Goal: Transaction & Acquisition: Book appointment/travel/reservation

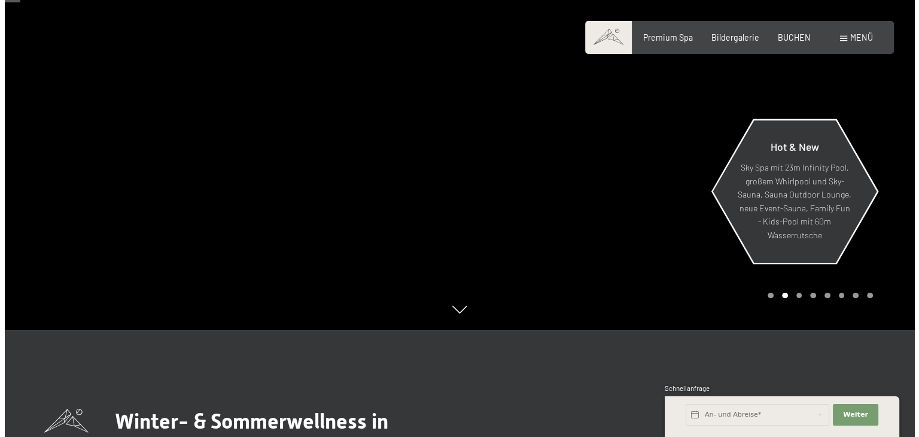
scroll to position [106, 0]
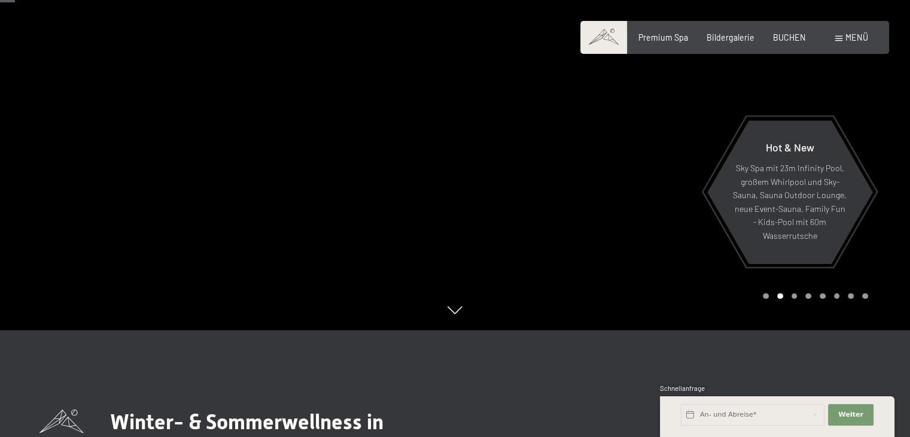
click at [846, 33] on span "Menü" at bounding box center [856, 37] width 23 height 10
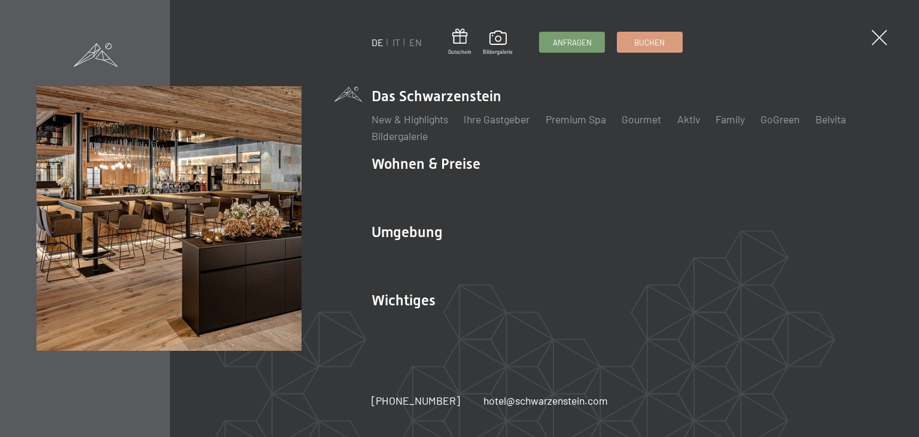
click at [627, 56] on div "DE IT EN Gutschein Bildergalerie Anfragen Buchen DE IT EN Das Schwarzenstein Ne…" at bounding box center [459, 218] width 919 height 437
click at [635, 53] on div "DE IT EN Gutschein Bildergalerie Anfragen Buchen" at bounding box center [526, 42] width 311 height 27
click at [648, 44] on span "Buchen" at bounding box center [649, 40] width 31 height 11
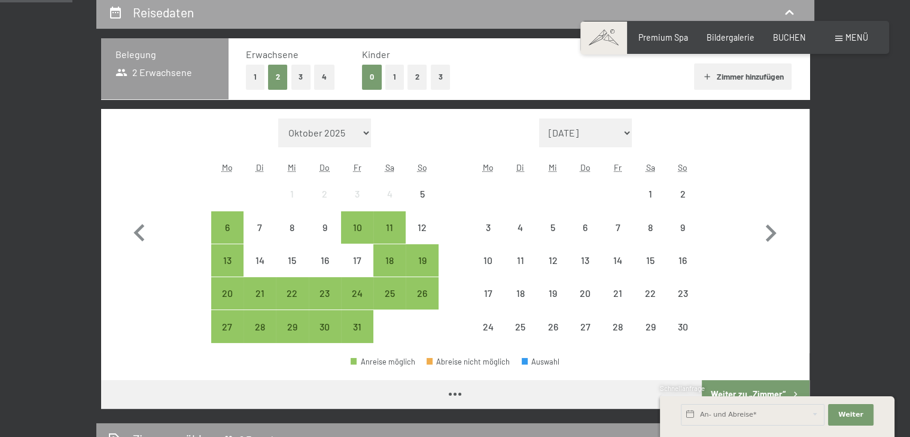
scroll to position [256, 0]
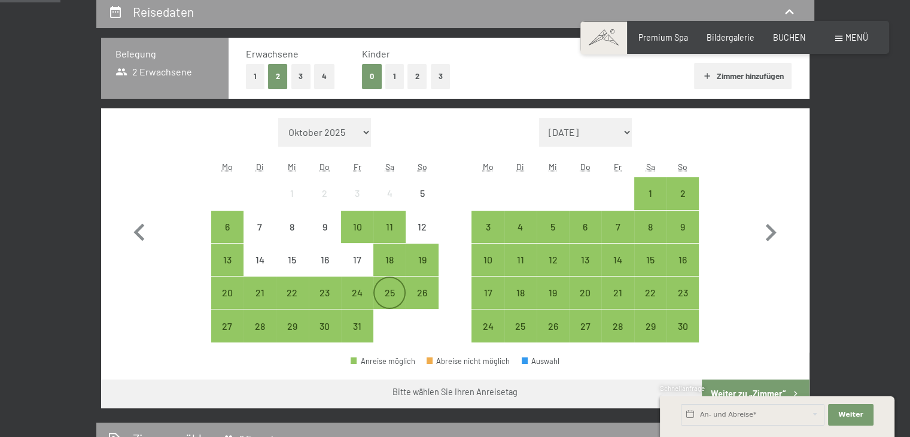
click at [386, 303] on div "25" at bounding box center [389, 303] width 30 height 30
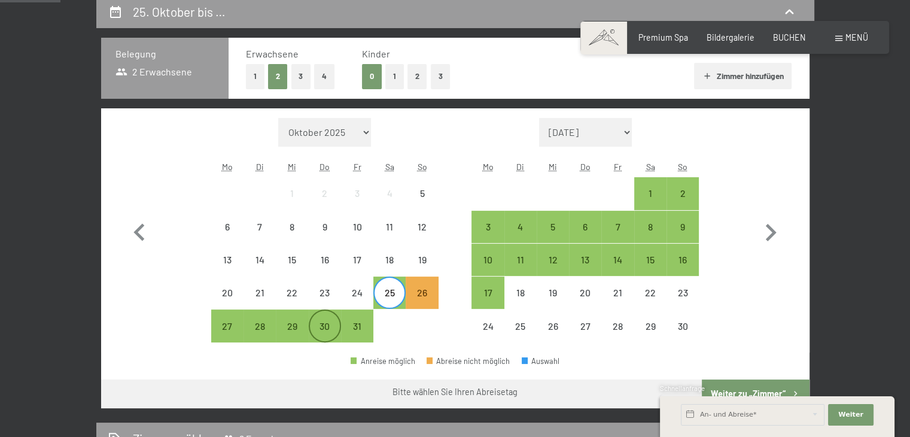
click at [328, 337] on div "30" at bounding box center [325, 336] width 30 height 30
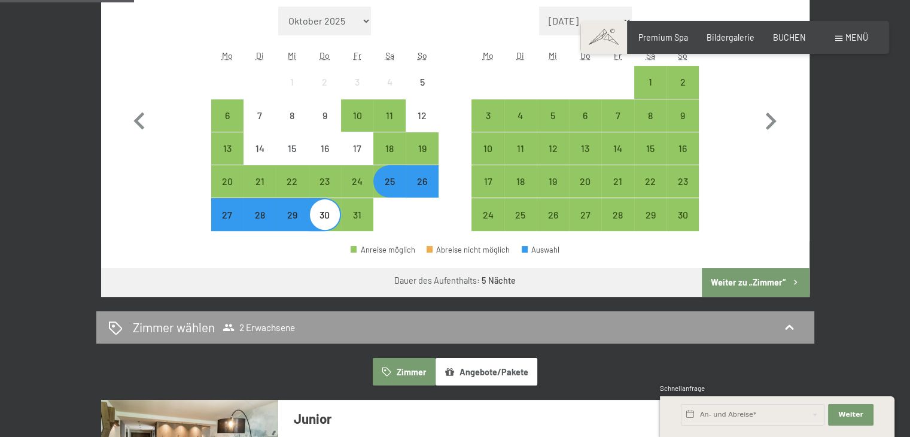
scroll to position [368, 0]
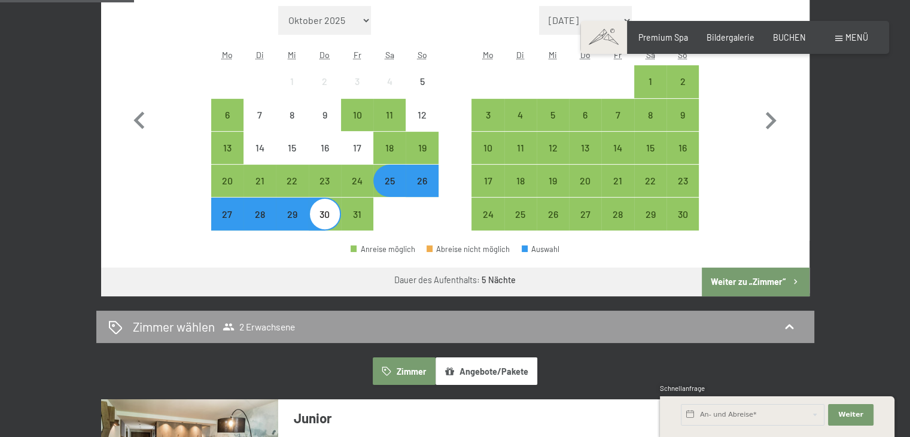
click at [761, 285] on button "Weiter zu „Zimmer“" at bounding box center [755, 281] width 107 height 29
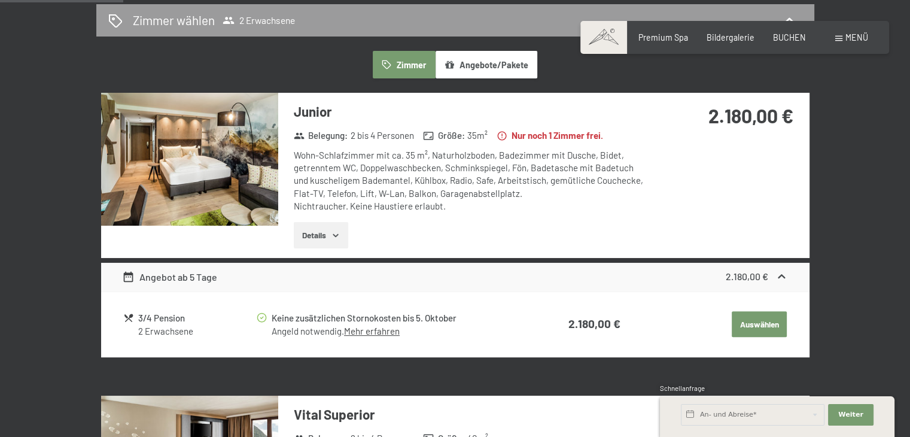
scroll to position [0, 0]
